Goal: Information Seeking & Learning: Learn about a topic

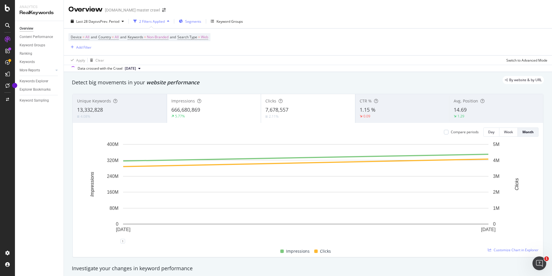
click at [191, 25] on div "Segments" at bounding box center [190, 21] width 22 height 9
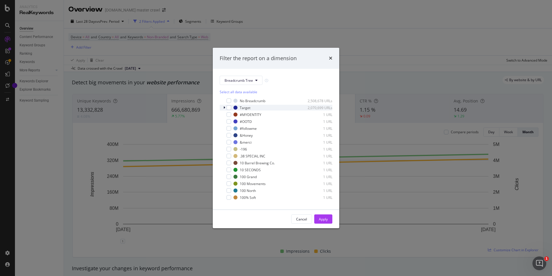
click at [224, 105] on div "modal" at bounding box center [224, 108] width 3 height 6
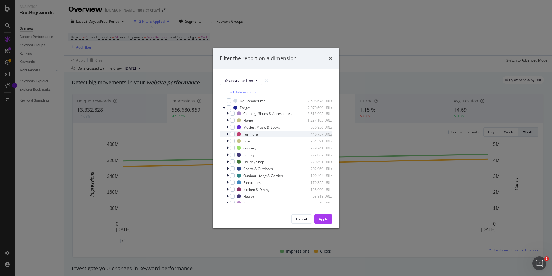
click at [227, 133] on div "modal" at bounding box center [228, 134] width 3 height 6
click at [231, 153] on icon "modal" at bounding box center [231, 153] width 2 height 3
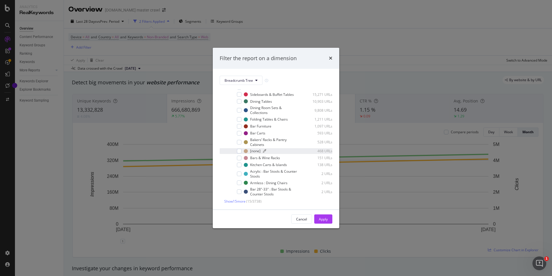
scroll to position [86, 0]
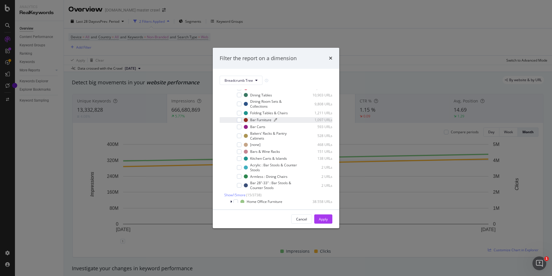
click at [261, 122] on div "Bar Furniture" at bounding box center [260, 119] width 21 height 5
click at [320, 215] on div "Apply" at bounding box center [323, 219] width 9 height 9
